Goal: Information Seeking & Learning: Learn about a topic

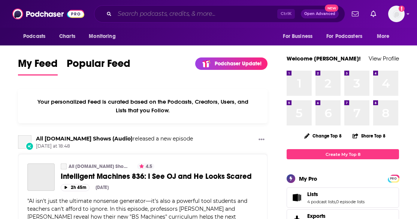
click at [136, 17] on input "Search podcasts, credits, & more..." at bounding box center [196, 14] width 163 height 12
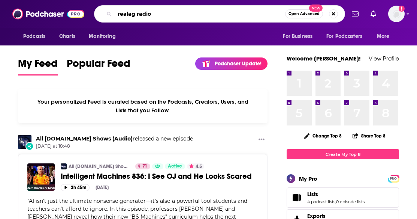
type input "realag radio"
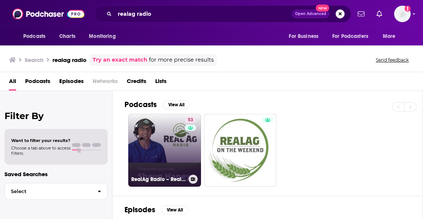
click at [159, 142] on link "53 RealAg Radio – RealAgriculture" at bounding box center [164, 150] width 73 height 73
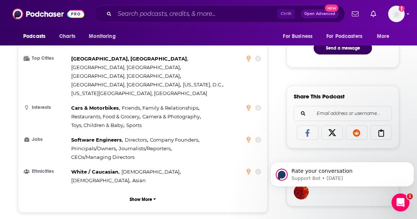
scroll to position [525, 0]
